Goal: Find specific page/section: Find specific page/section

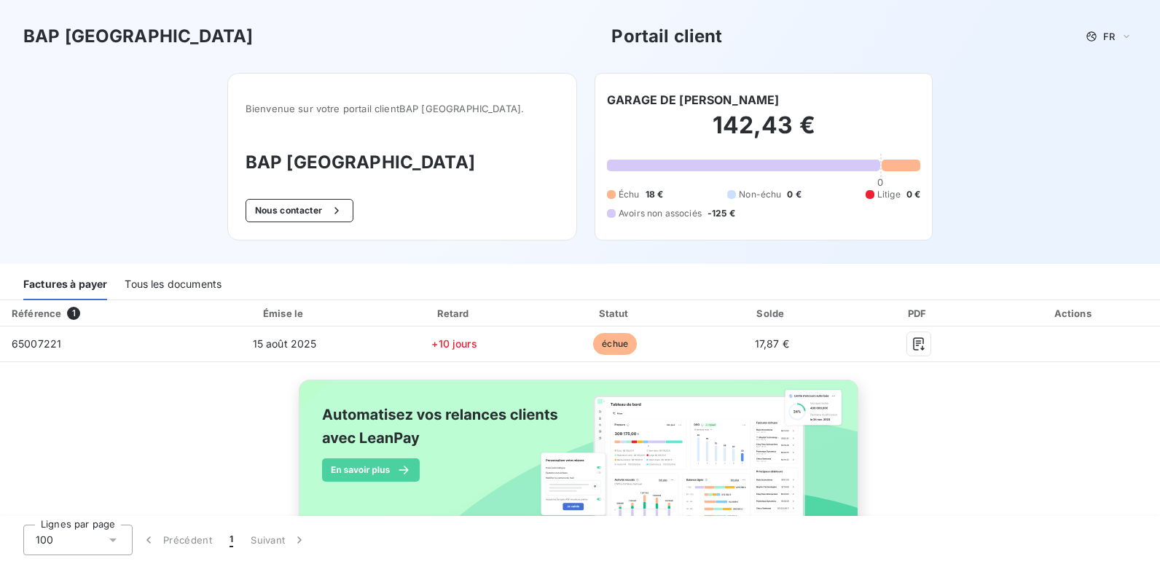
click at [170, 281] on div "Tous les documents" at bounding box center [173, 285] width 97 height 31
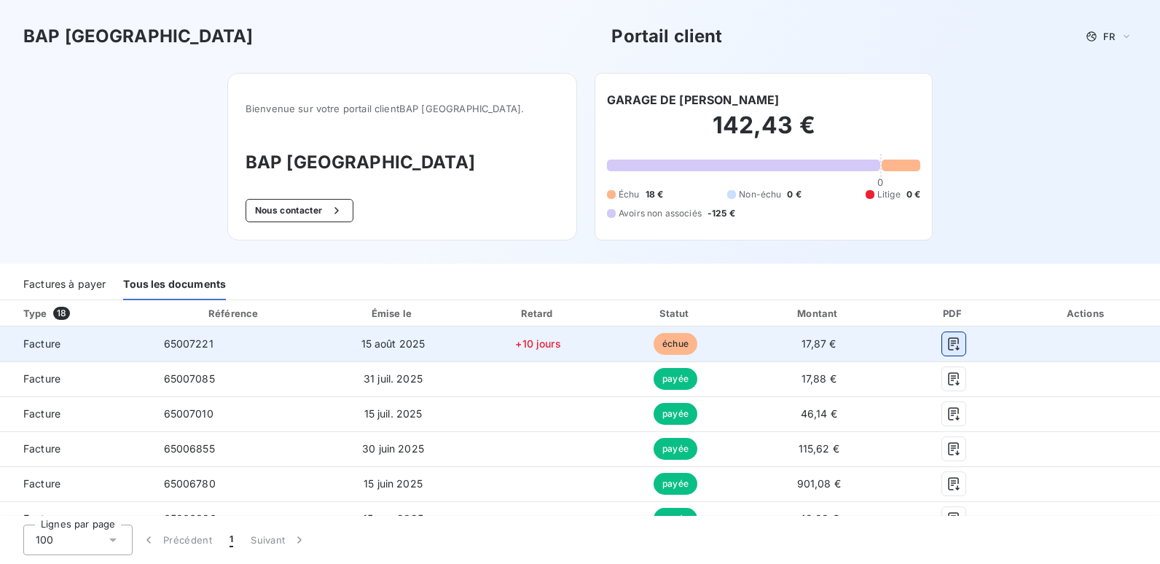
click at [948, 345] on icon "button" at bounding box center [954, 344] width 15 height 15
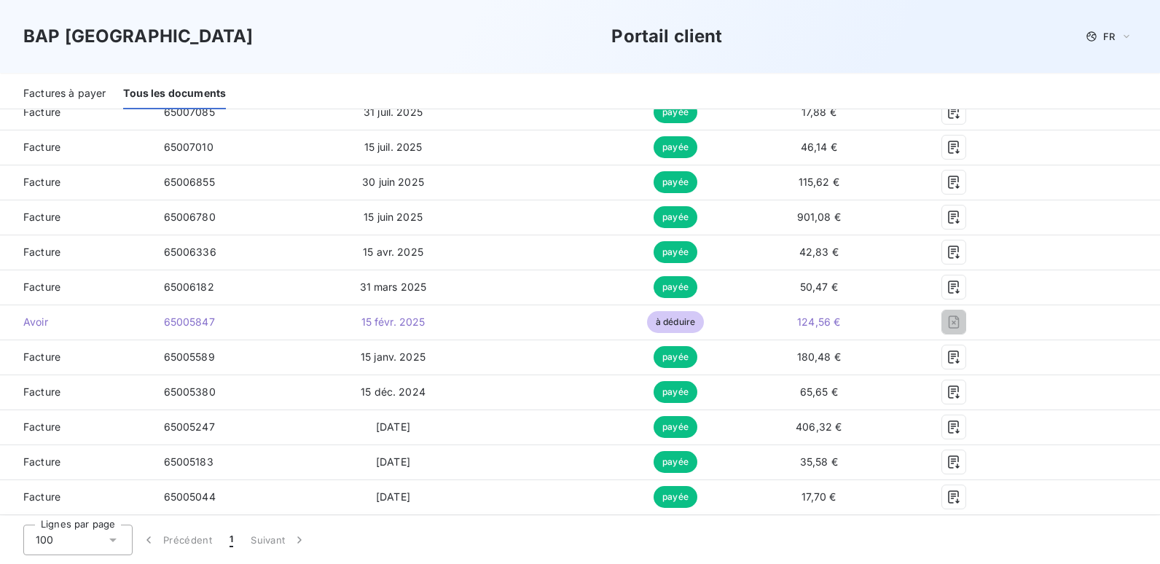
scroll to position [277, 0]
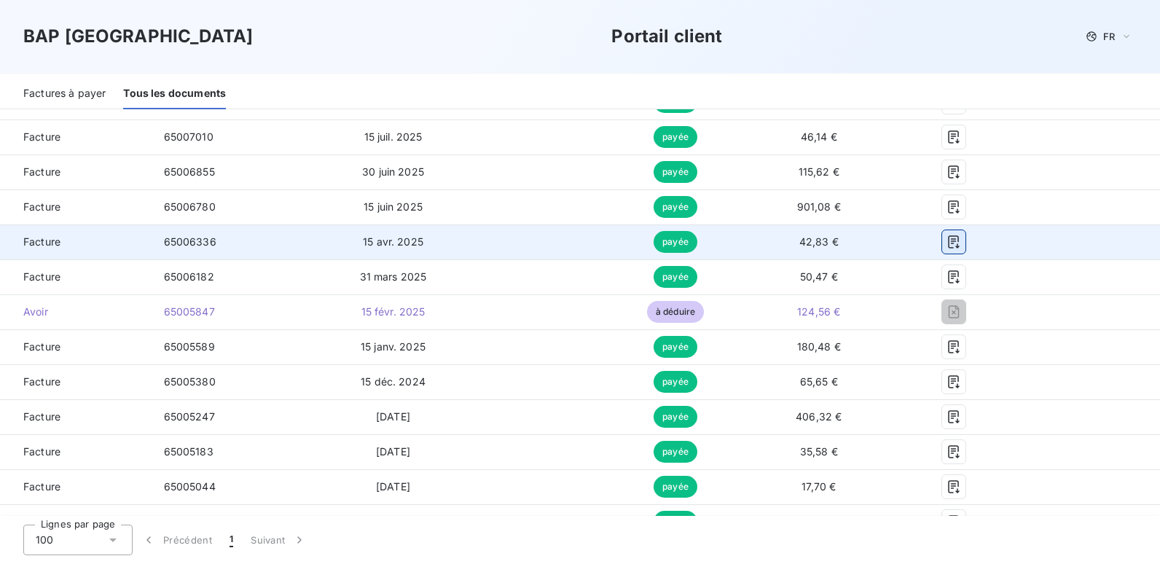
click at [947, 238] on icon "button" at bounding box center [954, 242] width 15 height 15
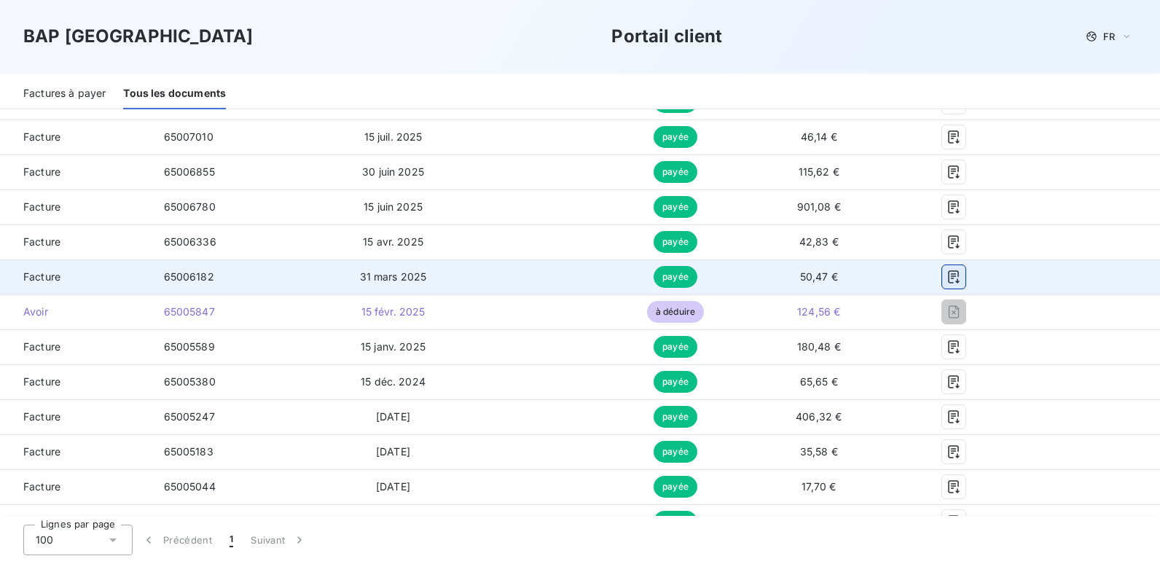
click at [949, 272] on icon "button" at bounding box center [953, 276] width 11 height 13
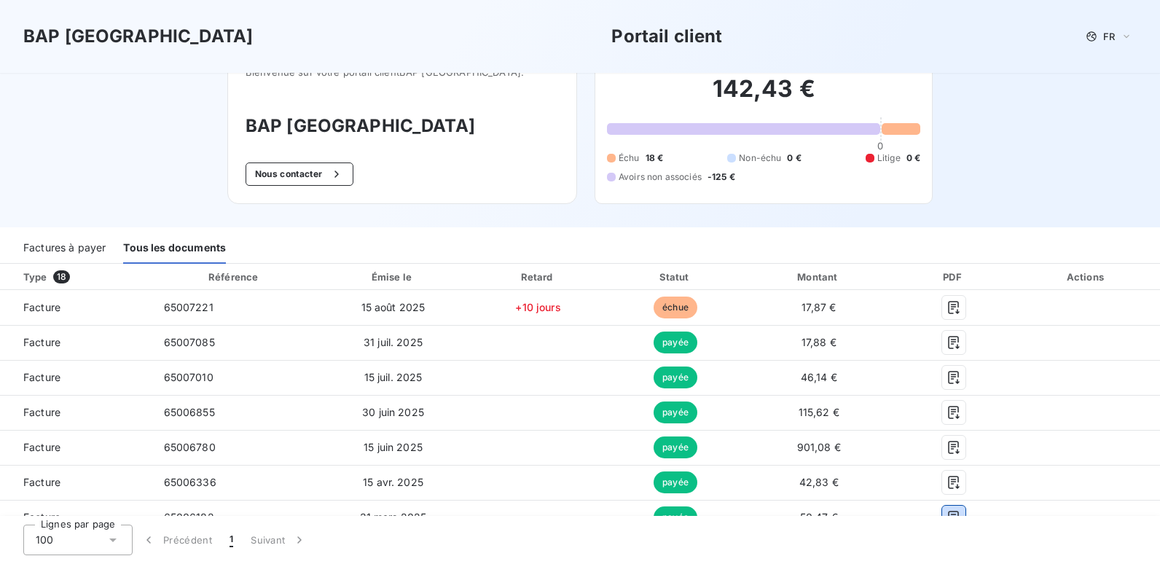
scroll to position [12, 0]
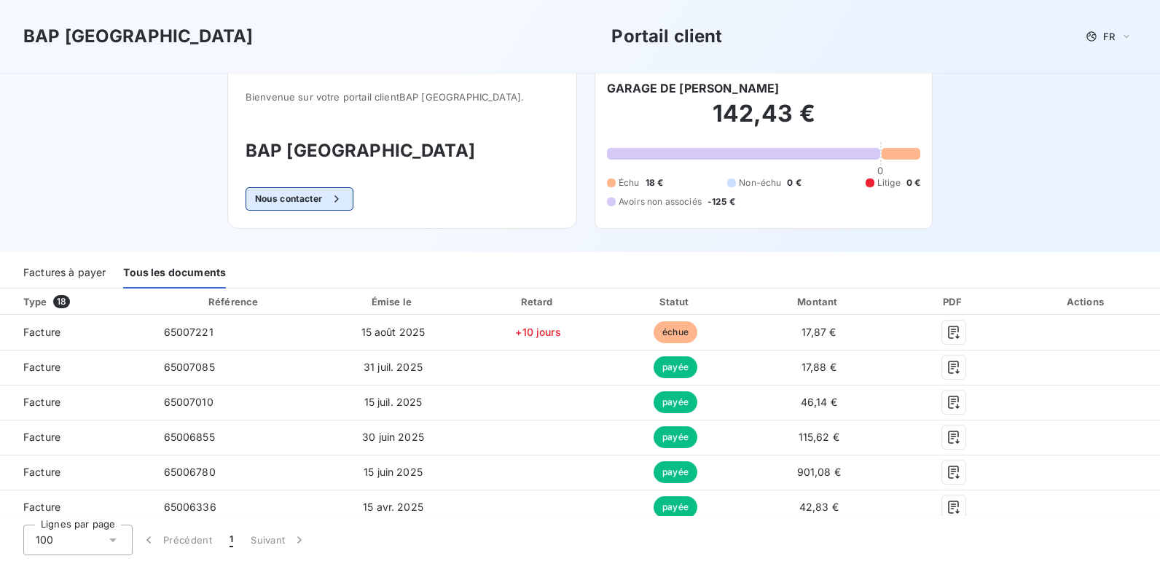
click at [335, 195] on button "Nous contacter" at bounding box center [300, 198] width 108 height 23
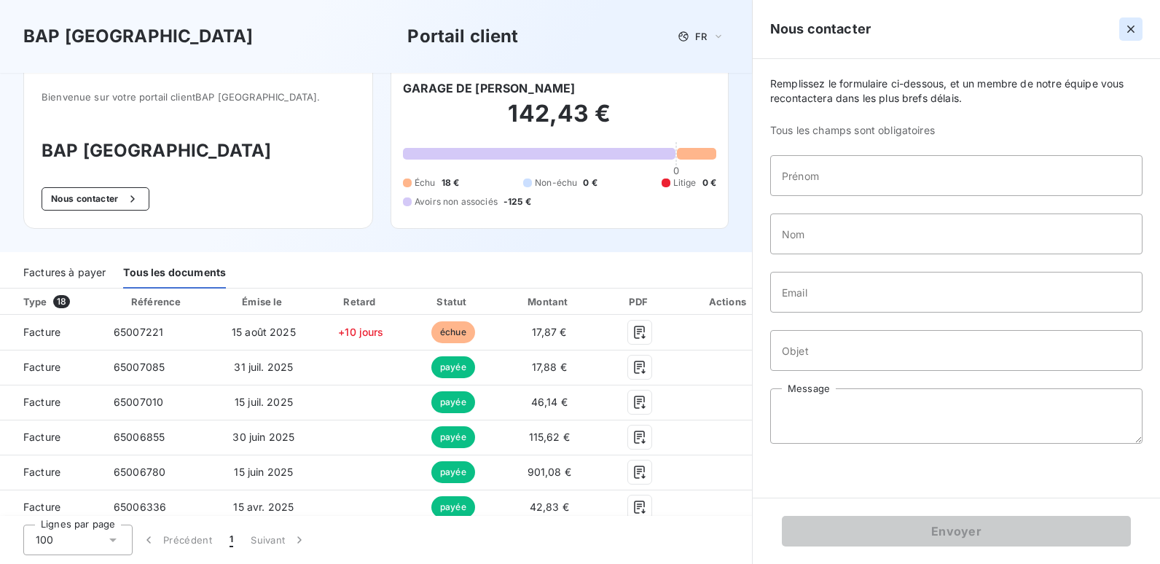
click at [1130, 32] on icon "button" at bounding box center [1131, 29] width 15 height 15
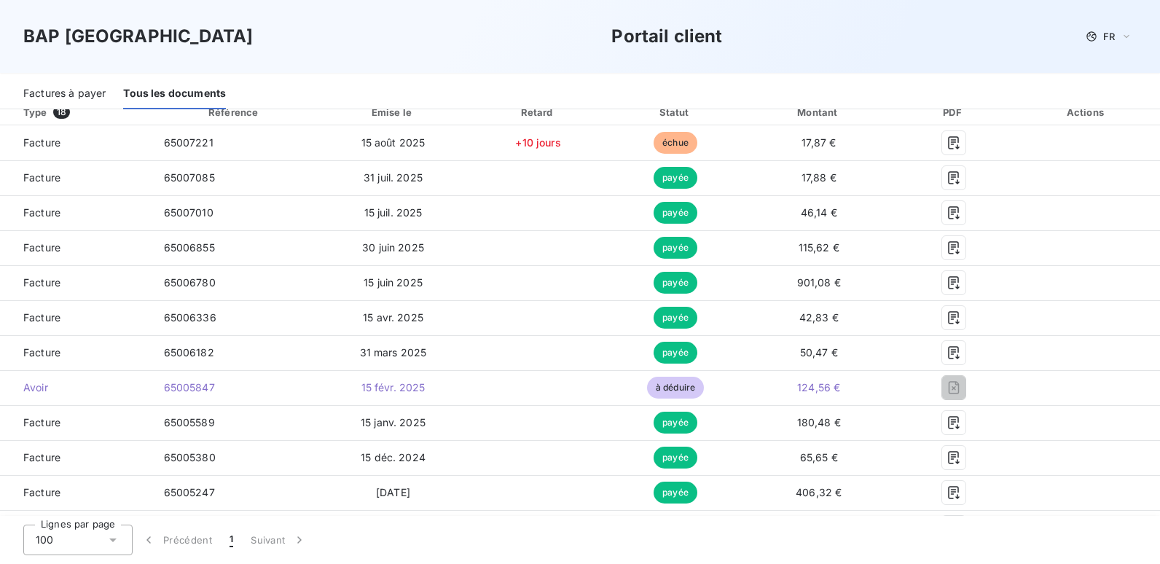
scroll to position [260, 0]
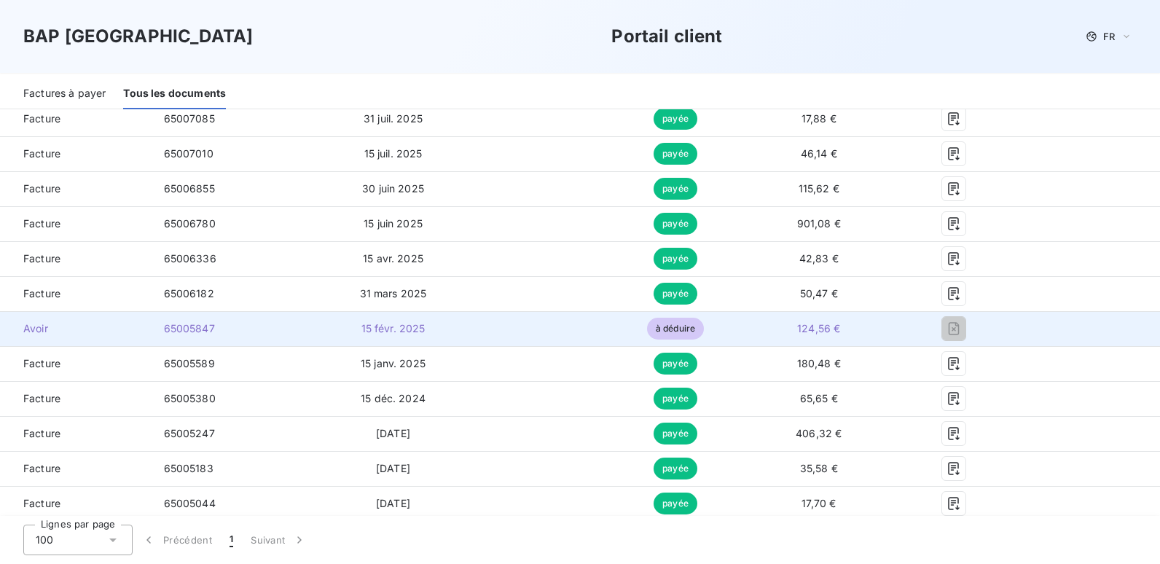
click at [669, 328] on span "à déduire" at bounding box center [675, 329] width 57 height 22
